Goal: Find specific page/section: Find specific page/section

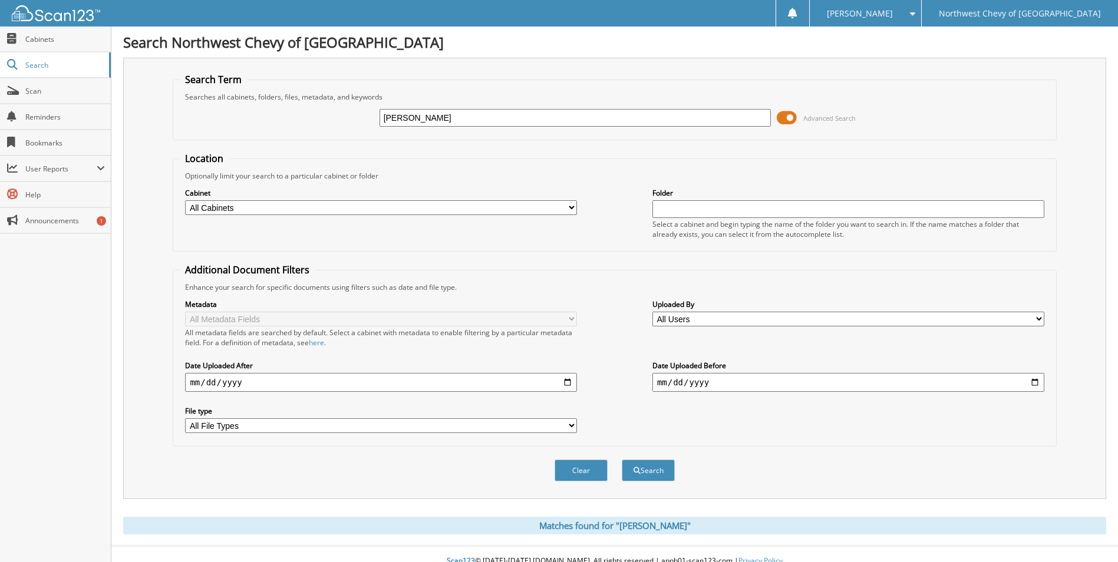
drag, startPoint x: 0, startPoint y: 0, endPoint x: 320, endPoint y: 115, distance: 339.9
click at [324, 117] on div "[PERSON_NAME] Advanced Search" at bounding box center [614, 118] width 870 height 32
type input "47415"
click at [622, 460] on button "Search" at bounding box center [648, 471] width 53 height 22
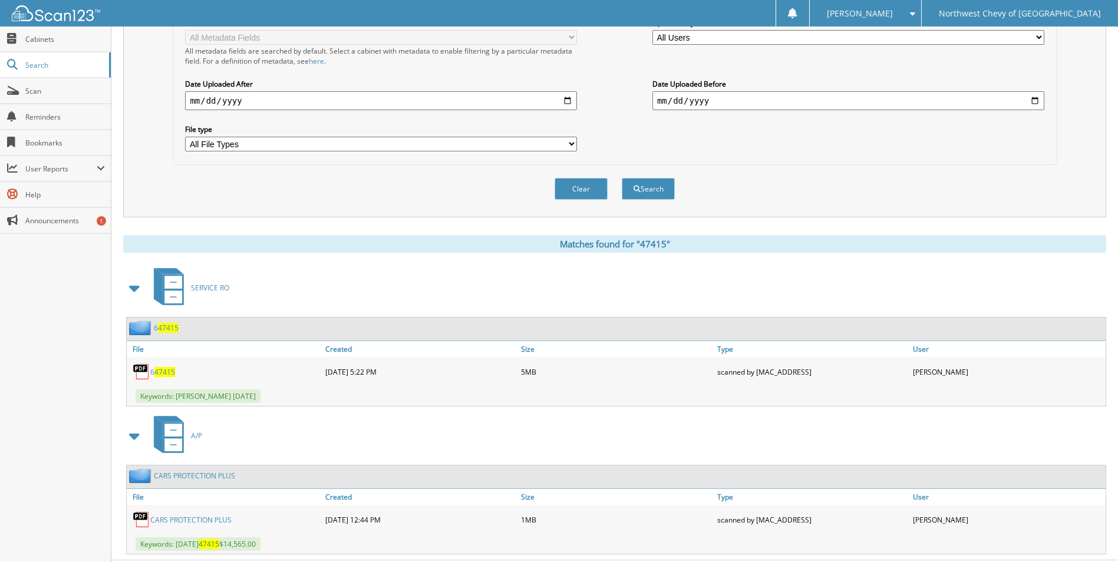
scroll to position [310, 0]
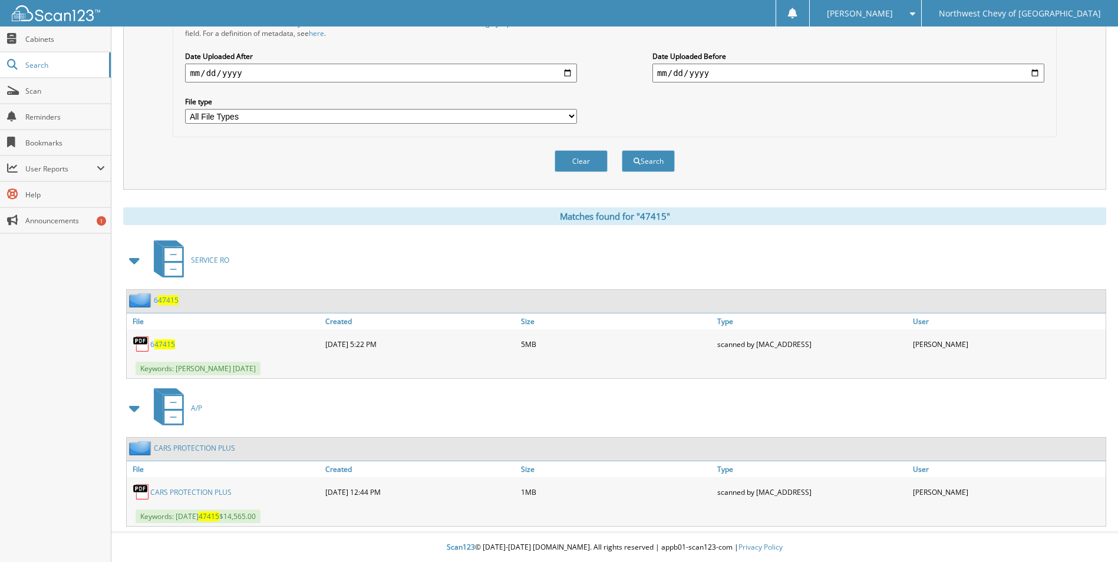
click at [198, 493] on link "CARS PROTECTION PLUS" at bounding box center [190, 492] width 81 height 10
